Goal: Entertainment & Leisure: Consume media (video, audio)

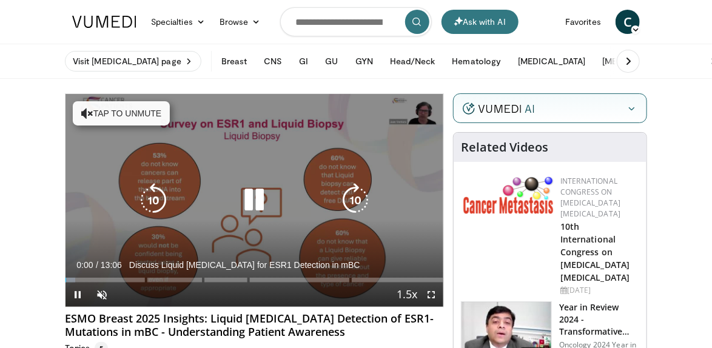
click at [116, 115] on button "Tap to unmute" at bounding box center [121, 113] width 97 height 24
